Goal: Task Accomplishment & Management: Manage account settings

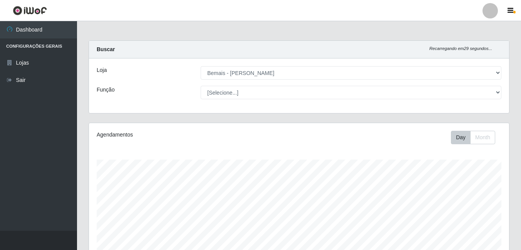
select select "230"
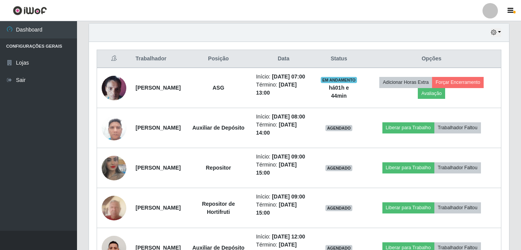
scroll to position [231, 0]
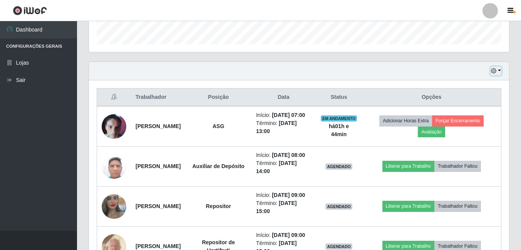
click at [494, 72] on icon "button" at bounding box center [493, 70] width 5 height 5
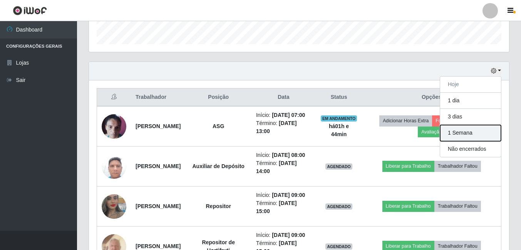
click at [463, 129] on button "1 Semana" at bounding box center [470, 133] width 61 height 16
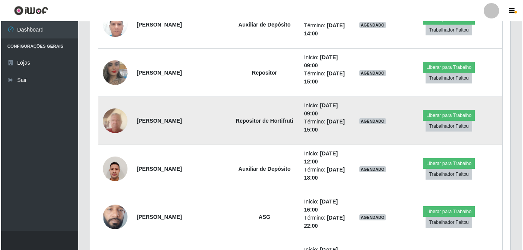
scroll to position [346, 0]
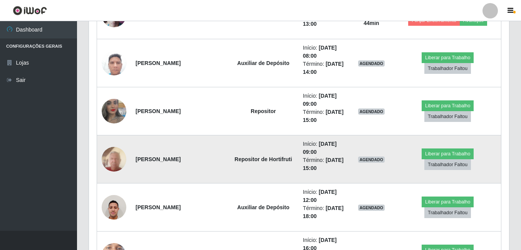
click at [111, 161] on img at bounding box center [114, 159] width 25 height 33
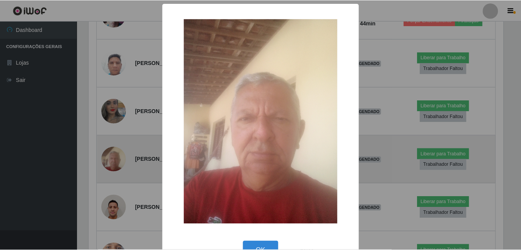
scroll to position [160, 416]
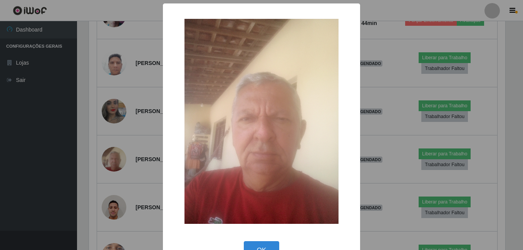
click at [98, 141] on div "× OK Cancel" at bounding box center [261, 125] width 523 height 250
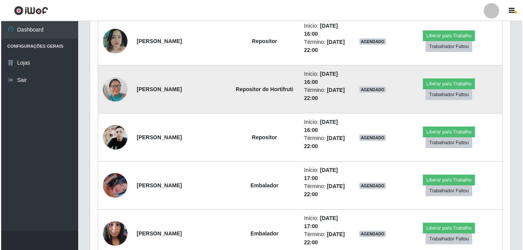
scroll to position [616, 0]
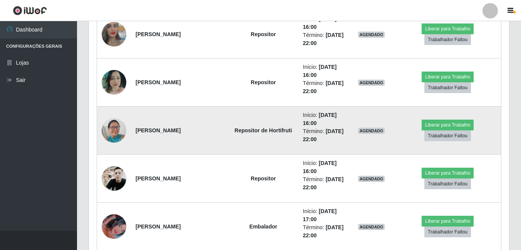
click at [120, 131] on img at bounding box center [114, 130] width 25 height 33
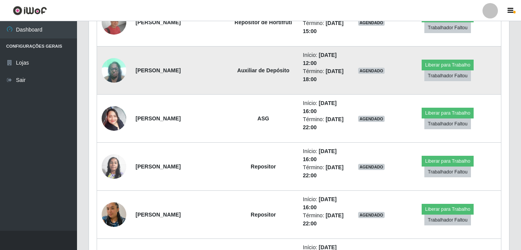
scroll to position [5120, 0]
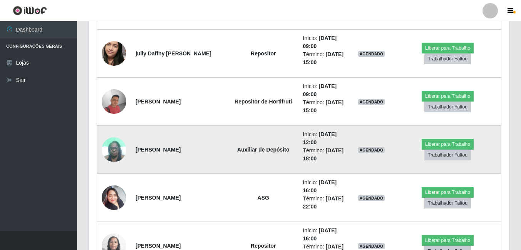
click at [263, 145] on td "Auxiliar de Depósito" at bounding box center [263, 150] width 70 height 48
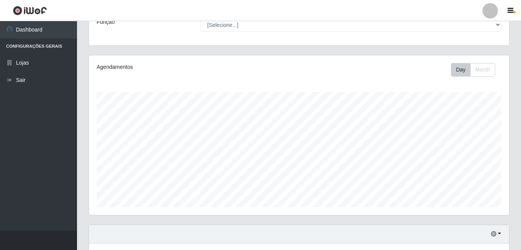
scroll to position [67, 0]
click at [502, 235] on div "Hoje 1 dia 3 dias 1 Semana Não encerrados" at bounding box center [299, 235] width 420 height 18
click at [500, 236] on button "button" at bounding box center [495, 235] width 11 height 9
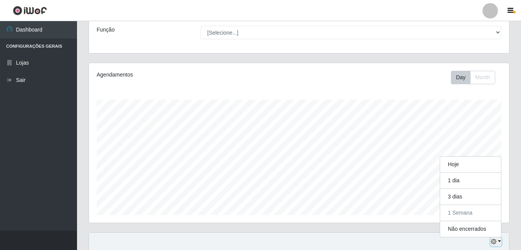
scroll to position [105, 0]
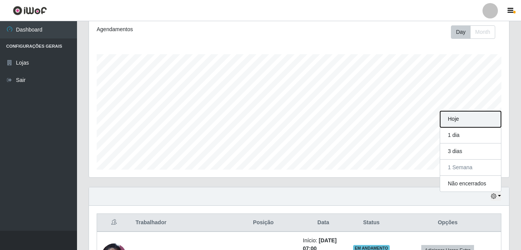
click at [462, 124] on button "Hoje" at bounding box center [470, 119] width 61 height 16
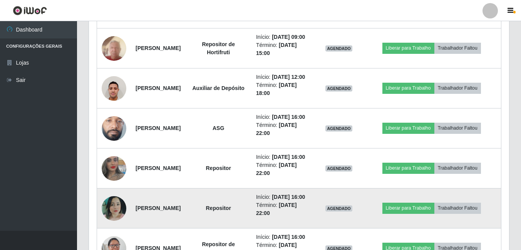
scroll to position [499, 0]
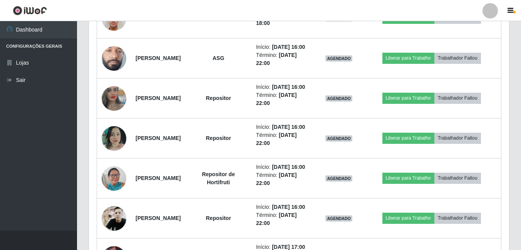
click at [93, 110] on div "Trabalhador Posição Data Status Opções [PERSON_NAME] ASG Início: [DATE] 07:00 T…" at bounding box center [299, 129] width 420 height 634
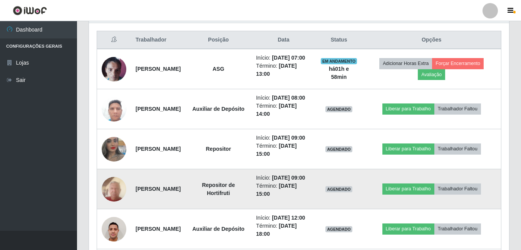
scroll to position [307, 0]
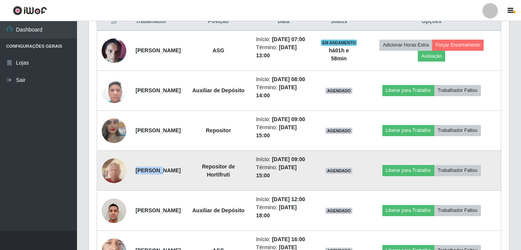
drag, startPoint x: 136, startPoint y: 200, endPoint x: 156, endPoint y: 200, distance: 20.4
click at [156, 174] on strong "[PERSON_NAME]" at bounding box center [158, 170] width 45 height 6
drag, startPoint x: 156, startPoint y: 200, endPoint x: 252, endPoint y: 200, distance: 96.2
click at [235, 178] on strong "Repositor de Hortifruti" at bounding box center [218, 171] width 33 height 14
click at [434, 176] on button "Liberar para Trabalho" at bounding box center [408, 170] width 52 height 11
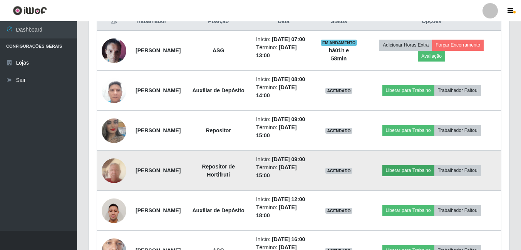
scroll to position [160, 416]
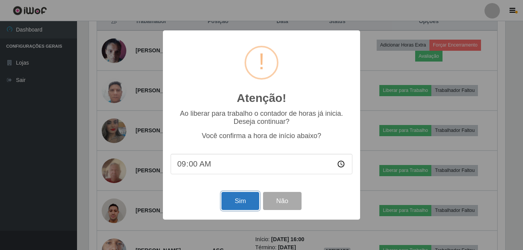
click at [238, 199] on button "Sim" at bounding box center [239, 201] width 37 height 18
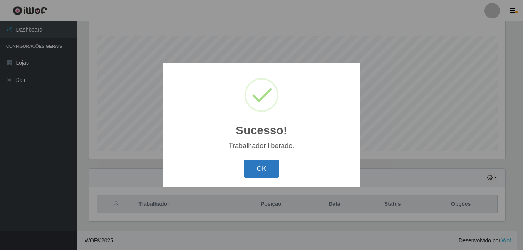
click at [258, 170] on button "OK" at bounding box center [262, 169] width 36 height 18
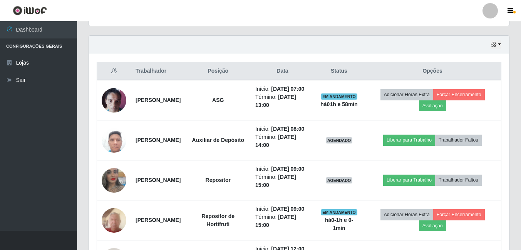
scroll to position [239, 0]
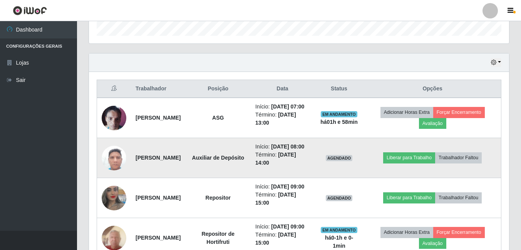
drag, startPoint x: 149, startPoint y: 173, endPoint x: 137, endPoint y: 165, distance: 13.8
click at [137, 165] on td "[PERSON_NAME]" at bounding box center [158, 158] width 54 height 40
drag, startPoint x: 137, startPoint y: 165, endPoint x: 148, endPoint y: 173, distance: 12.9
click at [148, 173] on td "[PERSON_NAME]" at bounding box center [158, 158] width 54 height 40
drag, startPoint x: 148, startPoint y: 174, endPoint x: 138, endPoint y: 164, distance: 13.9
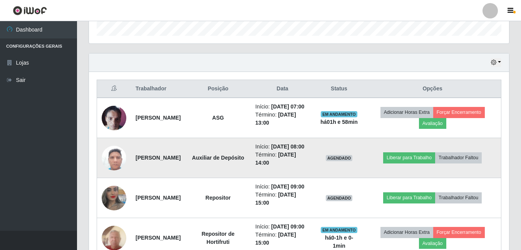
click at [138, 164] on td "[PERSON_NAME]" at bounding box center [158, 158] width 54 height 40
copy strong "[PERSON_NAME]"
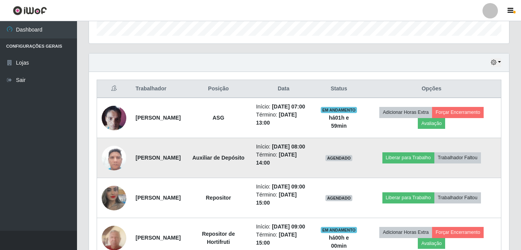
copy strong "[PERSON_NAME]"
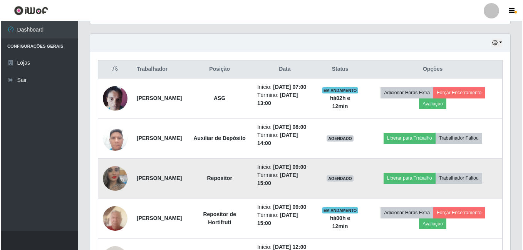
scroll to position [316, 0]
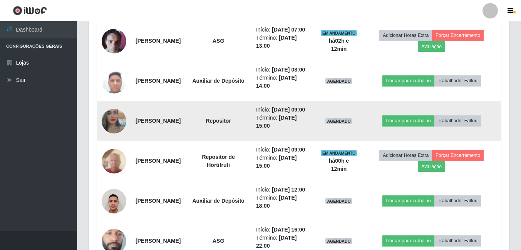
click at [342, 141] on td "AGENDADO" at bounding box center [339, 121] width 46 height 40
click at [415, 126] on button "Liberar para Trabalho" at bounding box center [408, 120] width 52 height 11
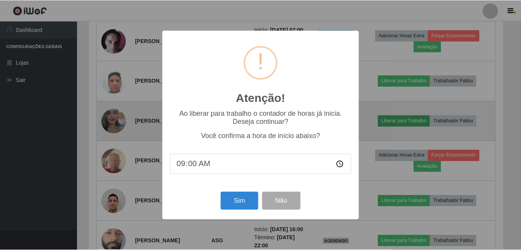
scroll to position [160, 416]
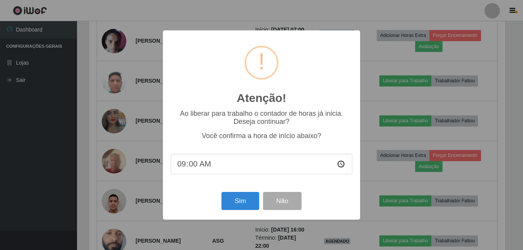
click at [189, 167] on input "09:00" at bounding box center [262, 164] width 182 height 20
type input "09:13"
click at [261, 202] on div "Sim Não" at bounding box center [262, 201] width 182 height 22
click at [249, 200] on button "Sim" at bounding box center [239, 201] width 37 height 18
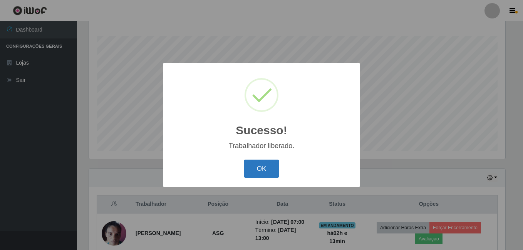
click at [258, 175] on button "OK" at bounding box center [262, 169] width 36 height 18
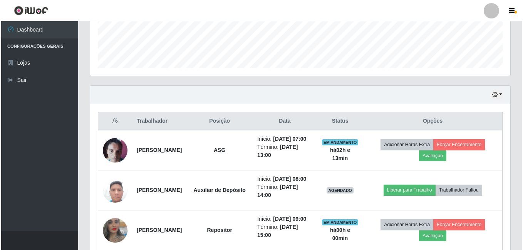
scroll to position [278, 0]
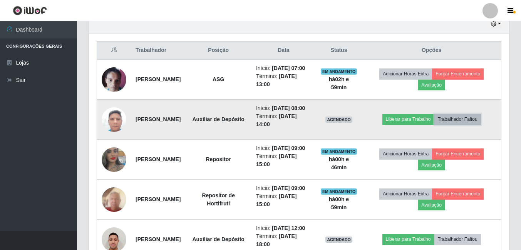
click at [474, 125] on button "Trabalhador Faltou" at bounding box center [457, 119] width 47 height 11
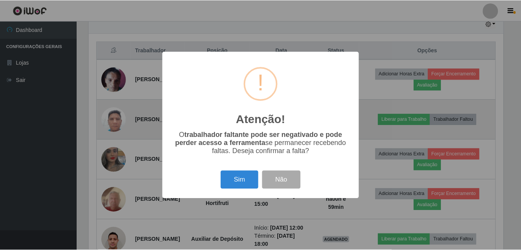
scroll to position [160, 416]
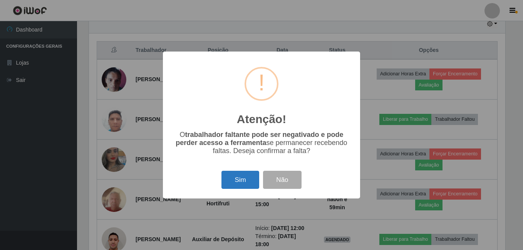
click at [248, 177] on button "Sim" at bounding box center [239, 180] width 37 height 18
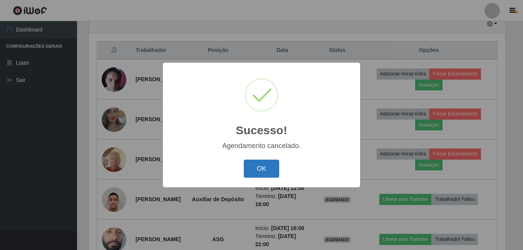
click at [263, 165] on button "OK" at bounding box center [262, 169] width 36 height 18
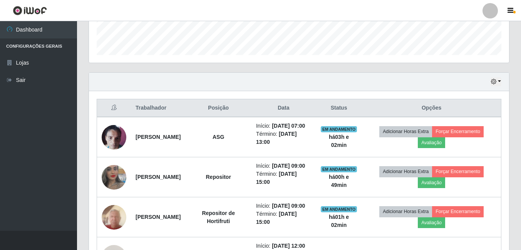
scroll to position [336, 0]
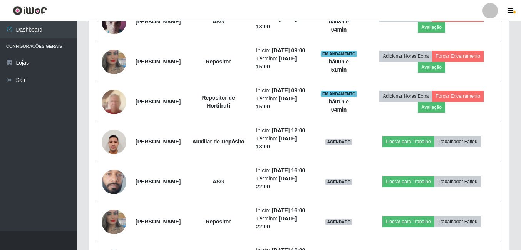
click at [294, 17] on header "Perfil Alterar Senha Sair" at bounding box center [260, 10] width 521 height 21
